Goal: Task Accomplishment & Management: Manage account settings

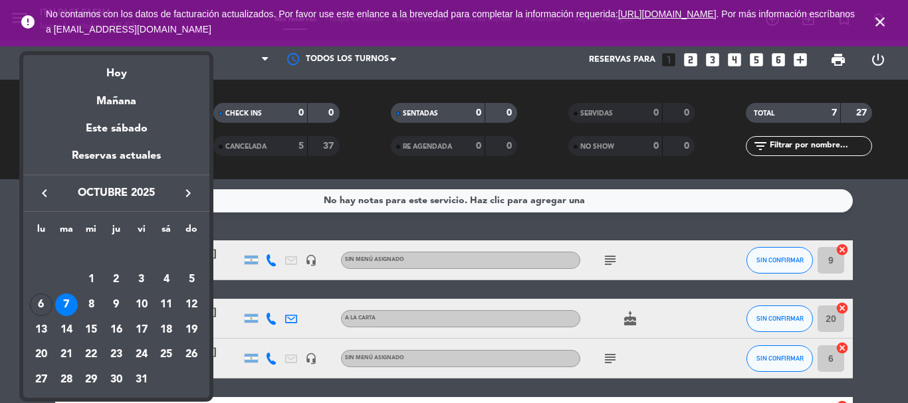
scroll to position [199, 0]
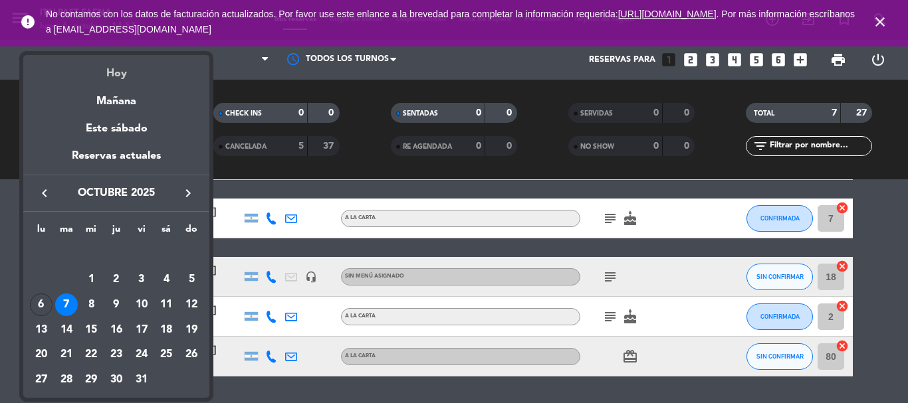
click at [106, 67] on div "Hoy" at bounding box center [116, 68] width 186 height 27
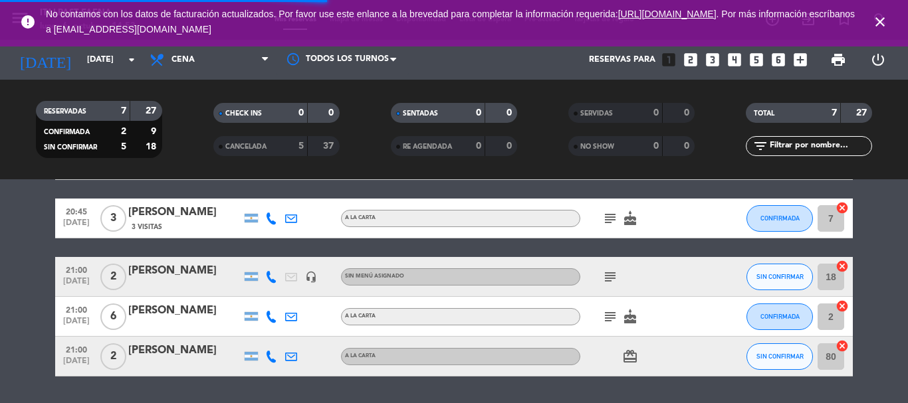
scroll to position [112, 0]
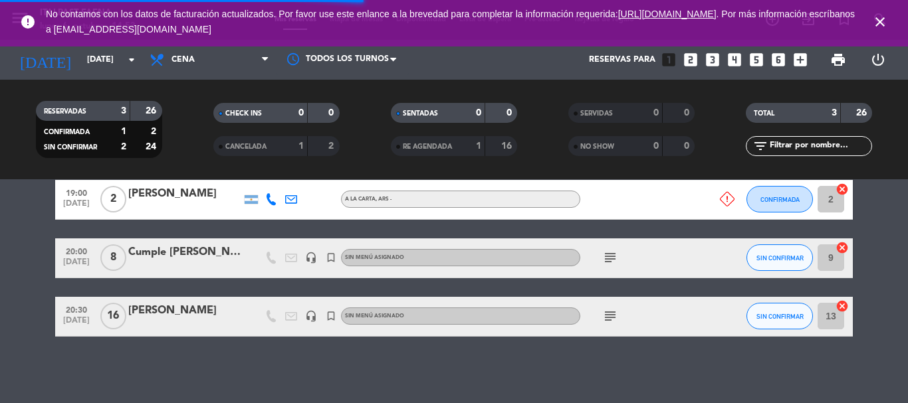
drag, startPoint x: 879, startPoint y: 18, endPoint x: 856, endPoint y: 15, distance: 23.5
click at [879, 17] on icon "close" at bounding box center [880, 22] width 16 height 16
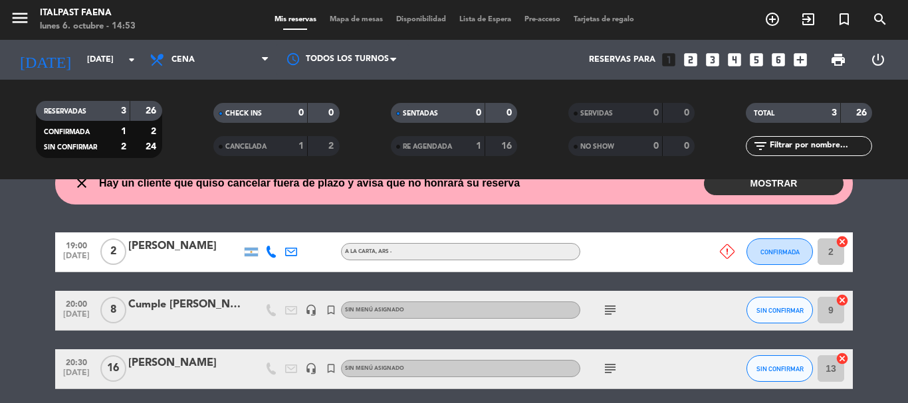
scroll to position [0, 0]
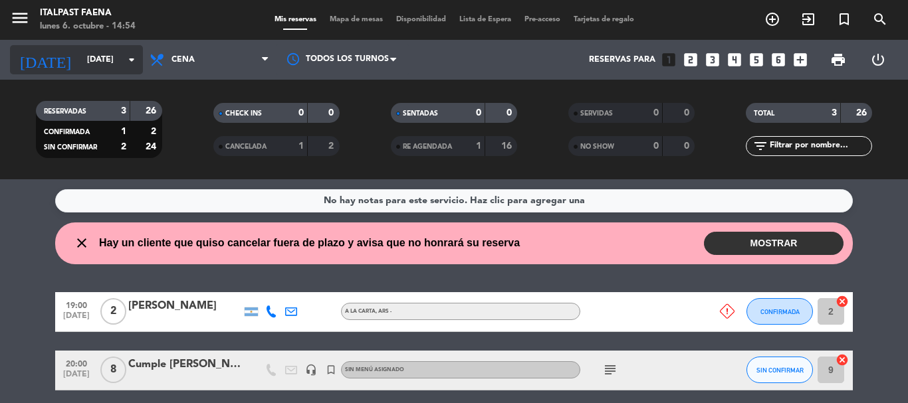
click at [116, 64] on input "[DATE]" at bounding box center [136, 60] width 112 height 23
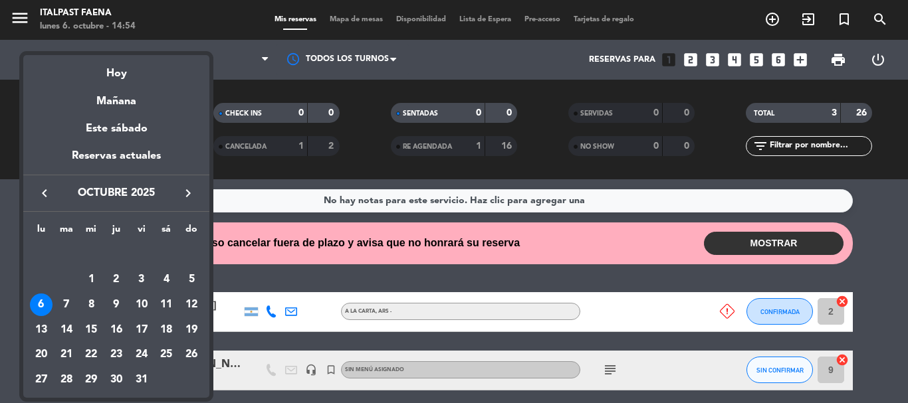
click at [183, 187] on icon "keyboard_arrow_right" at bounding box center [188, 193] width 16 height 16
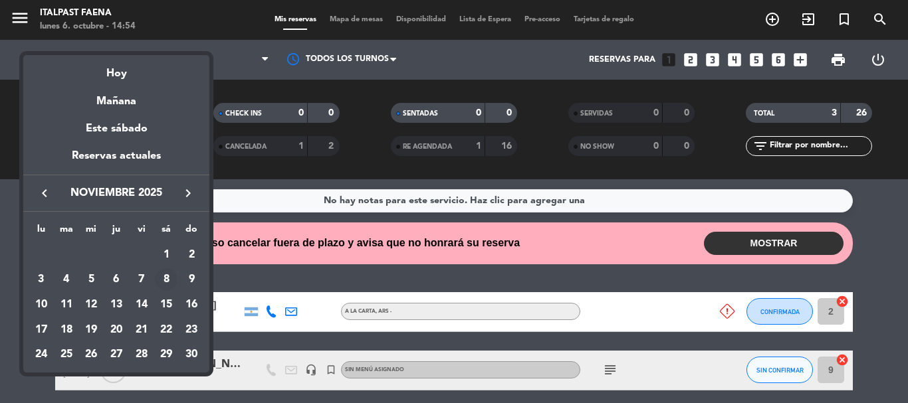
click at [170, 280] on div "8" at bounding box center [166, 280] width 23 height 23
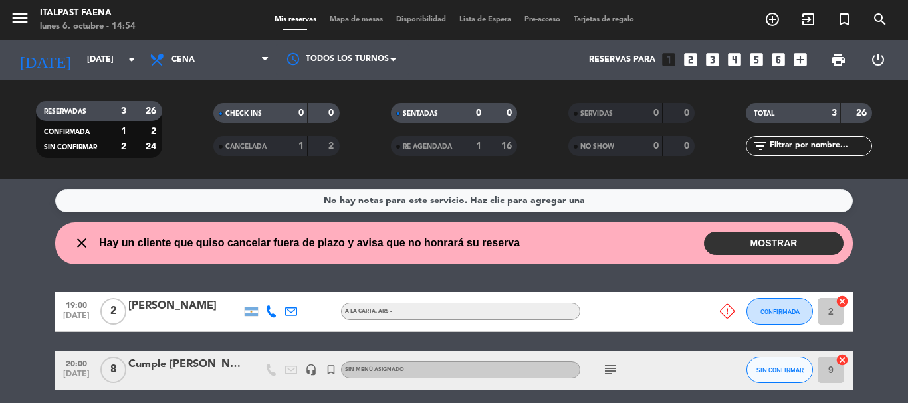
type input "[DATE]"
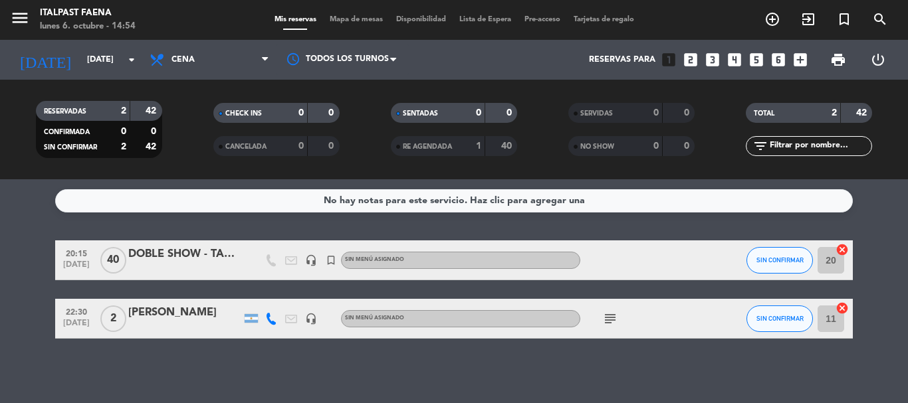
click at [219, 308] on div "[PERSON_NAME]" at bounding box center [184, 312] width 113 height 17
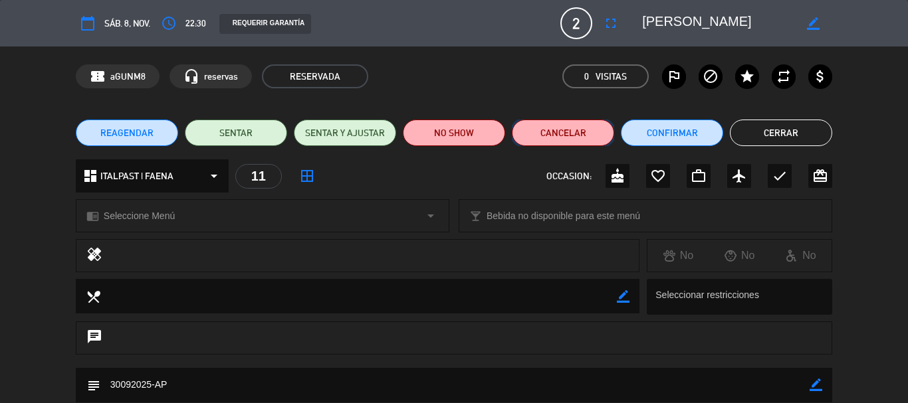
click at [609, 128] on button "Cancelar" at bounding box center [563, 133] width 102 height 27
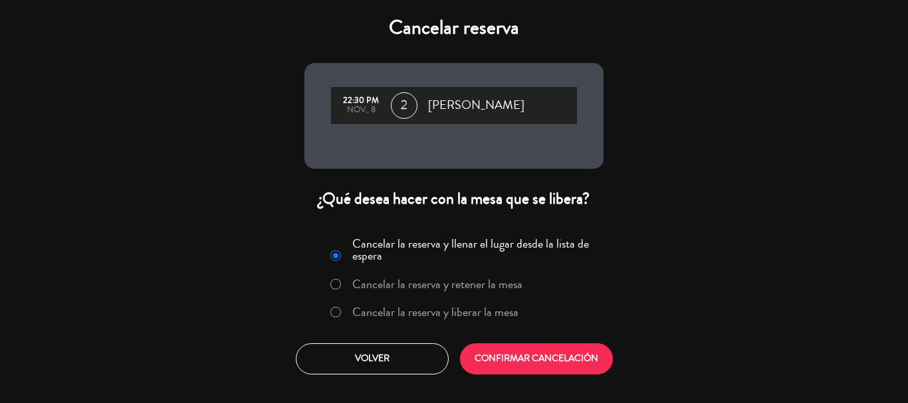
drag, startPoint x: 473, startPoint y: 307, endPoint x: 497, endPoint y: 328, distance: 32.0
click at [472, 308] on label "Cancelar la reserva y liberar la mesa" at bounding box center [435, 312] width 166 height 12
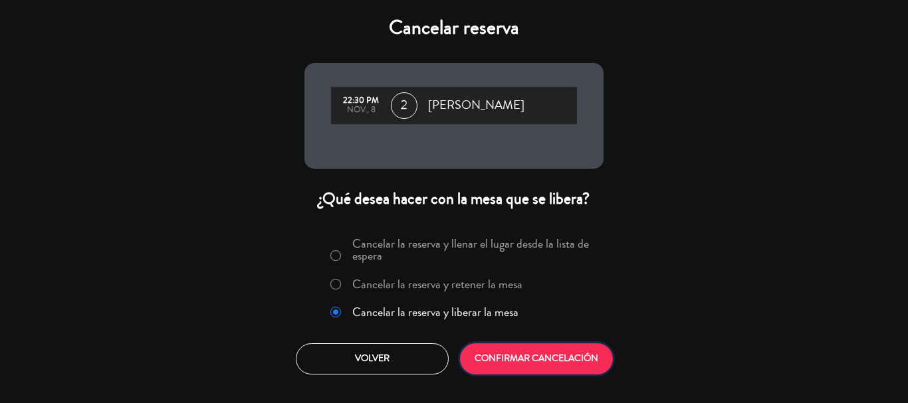
click at [504, 354] on button "CONFIRMAR CANCELACIÓN" at bounding box center [536, 359] width 153 height 31
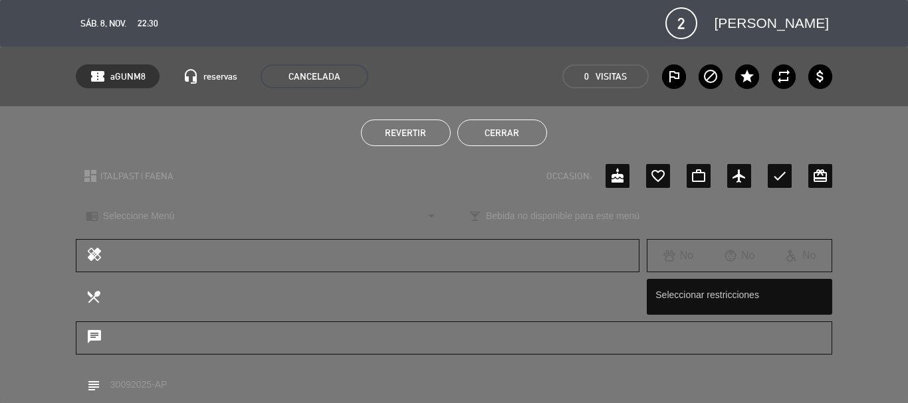
drag, startPoint x: 503, startPoint y: 130, endPoint x: 513, endPoint y: 144, distance: 16.8
click at [502, 130] on button "Cerrar" at bounding box center [502, 133] width 90 height 27
